Goal: Check status: Check status

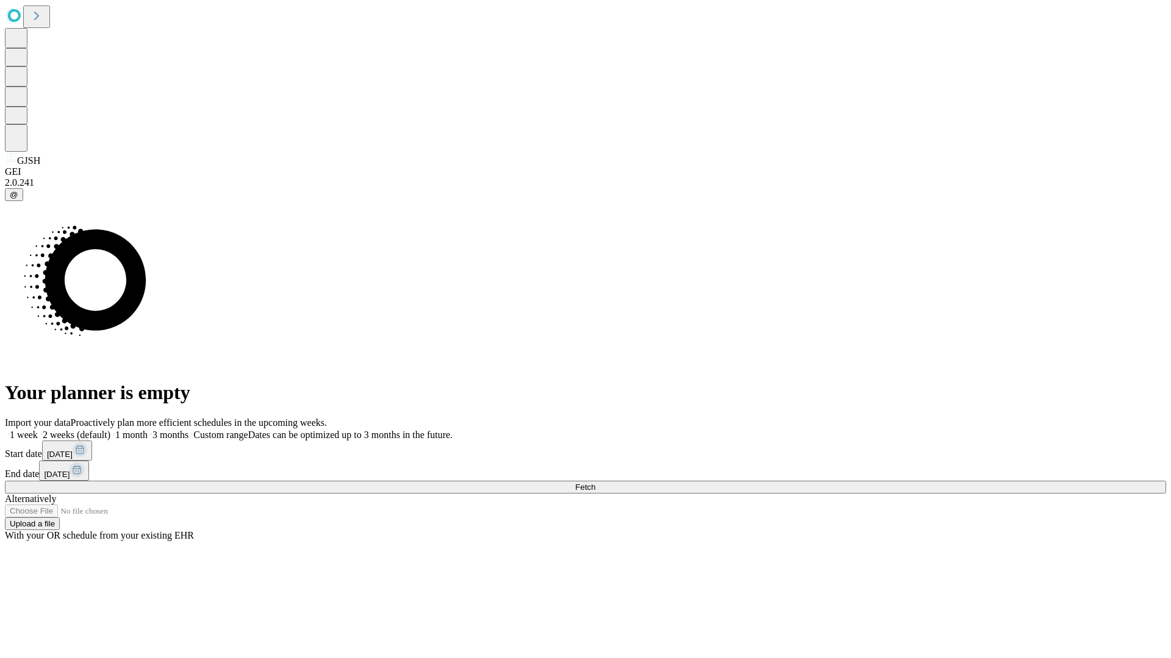
click at [595, 483] on span "Fetch" at bounding box center [585, 487] width 20 height 9
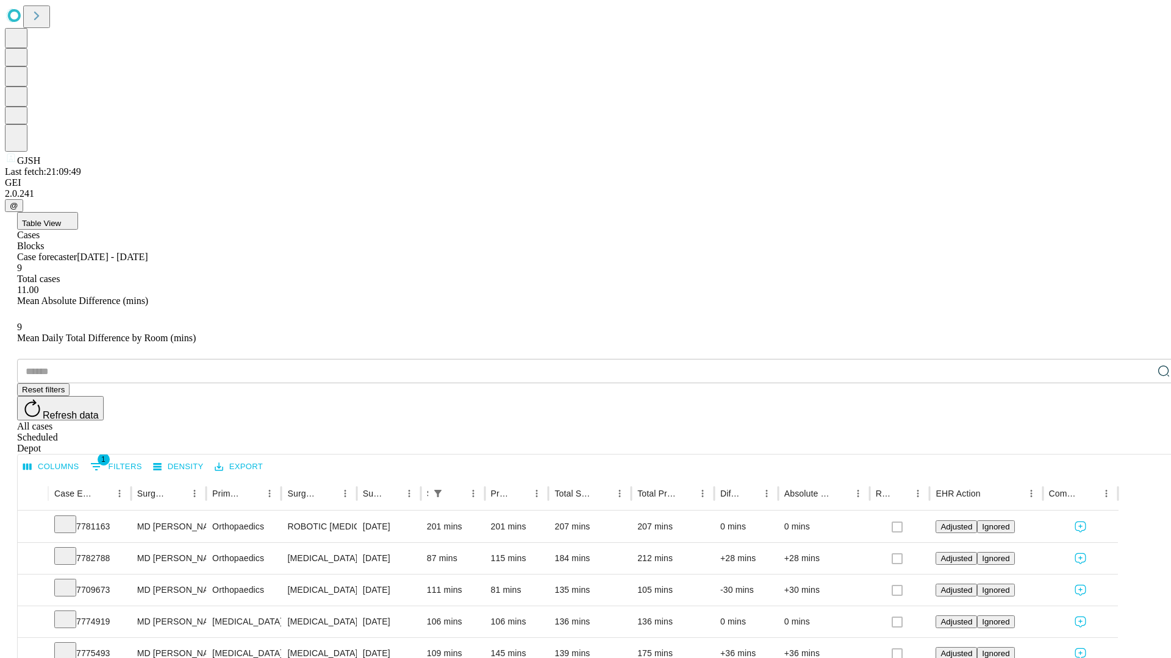
click at [1092, 432] on div "Scheduled" at bounding box center [597, 437] width 1161 height 11
